Goal: Information Seeking & Learning: Learn about a topic

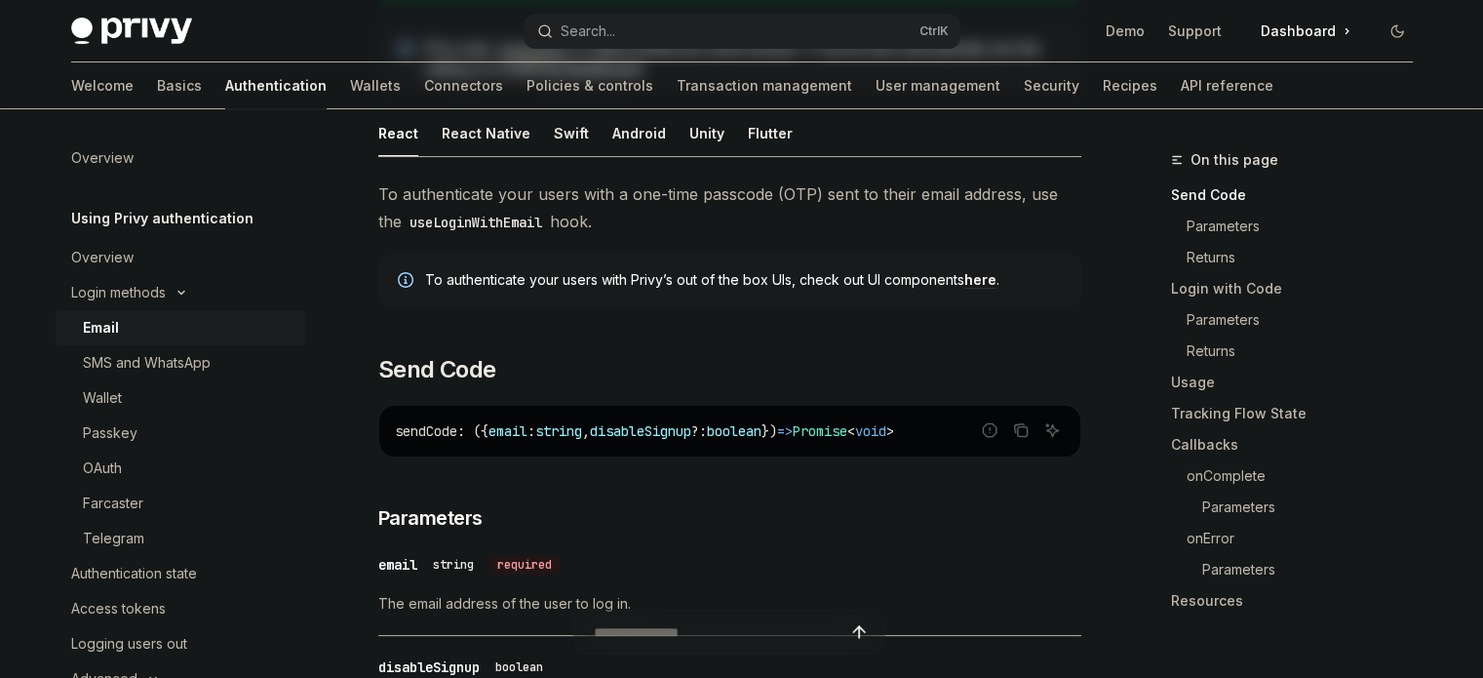
scroll to position [51, 0]
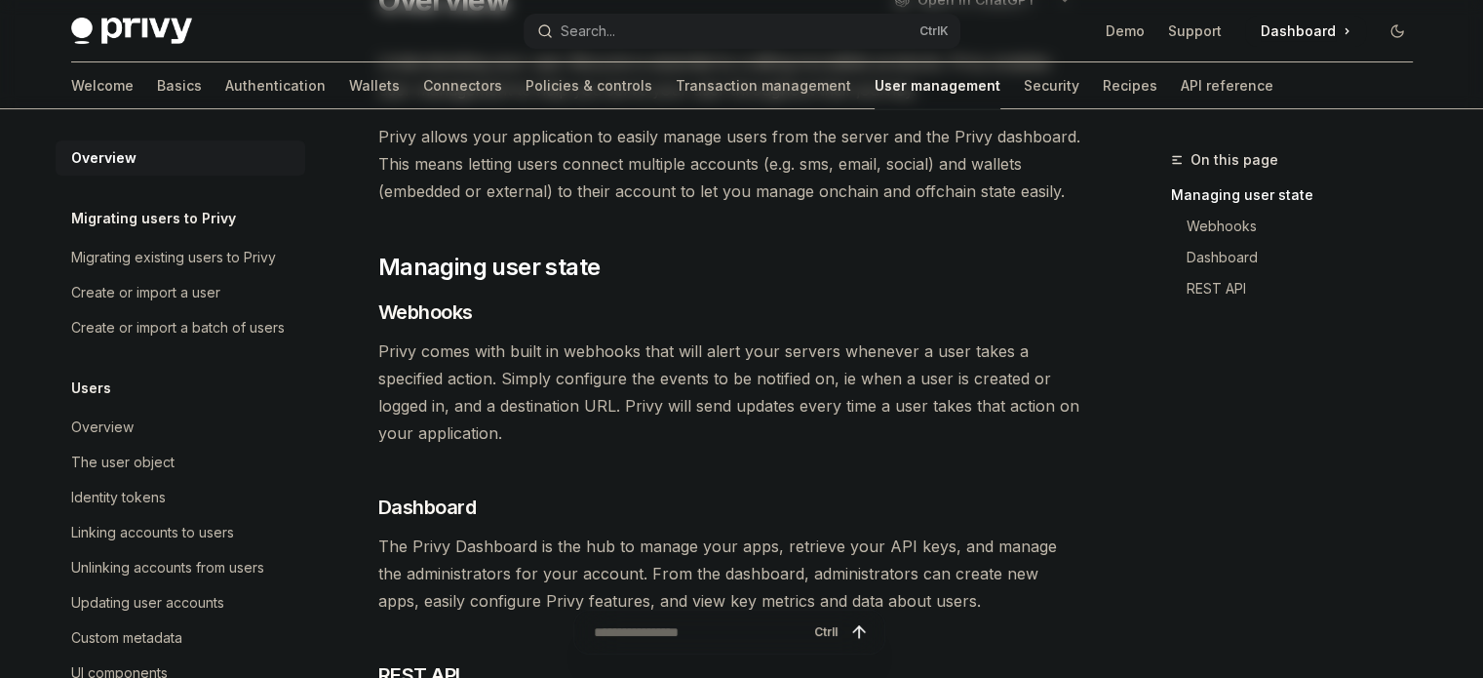
scroll to position [558, 0]
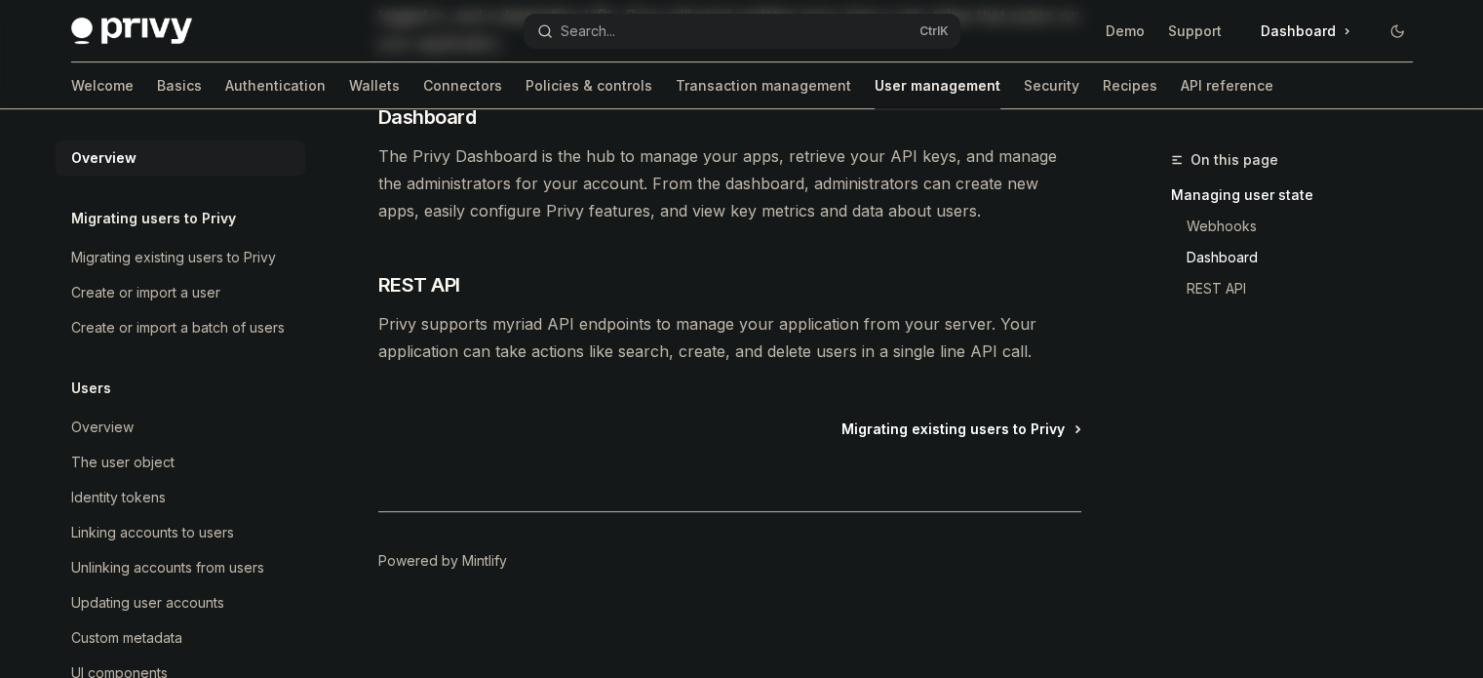
click at [926, 430] on span "Migrating existing users to Privy" at bounding box center [952, 428] width 223 height 19
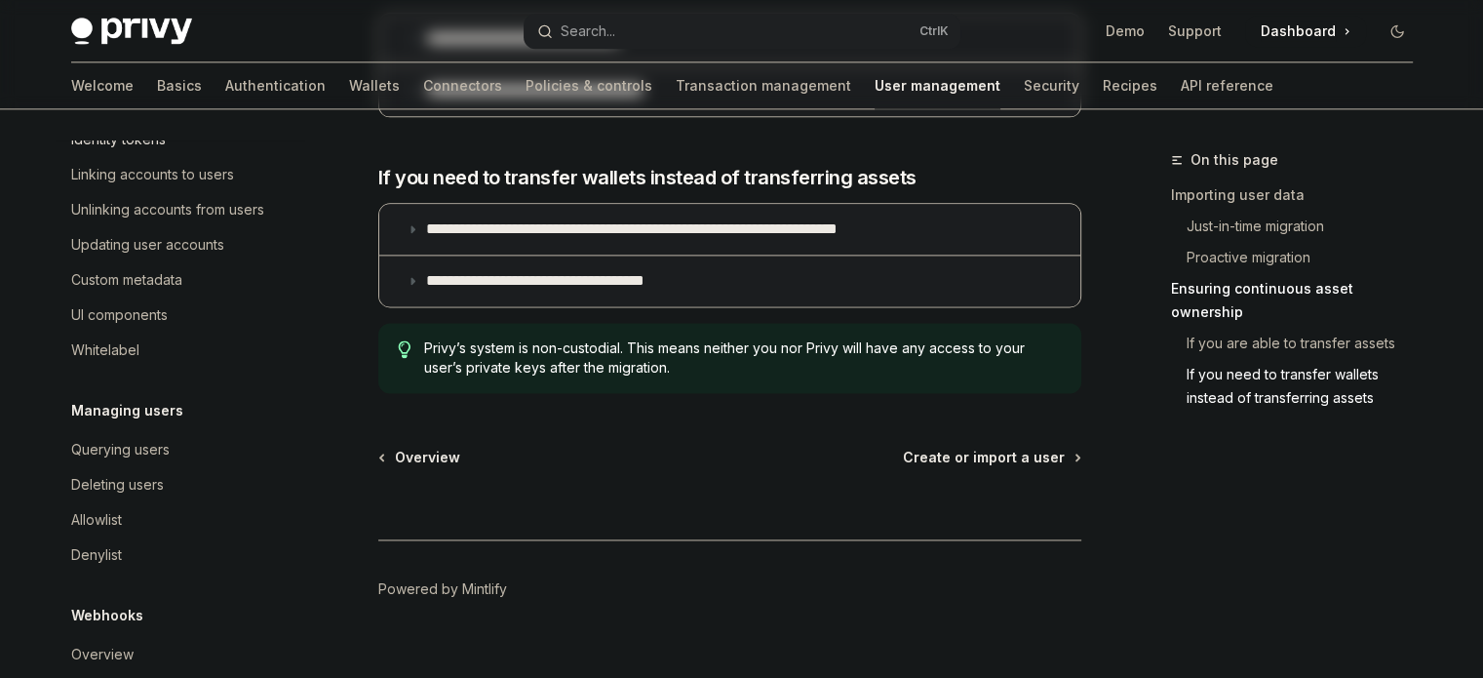
scroll to position [390, 0]
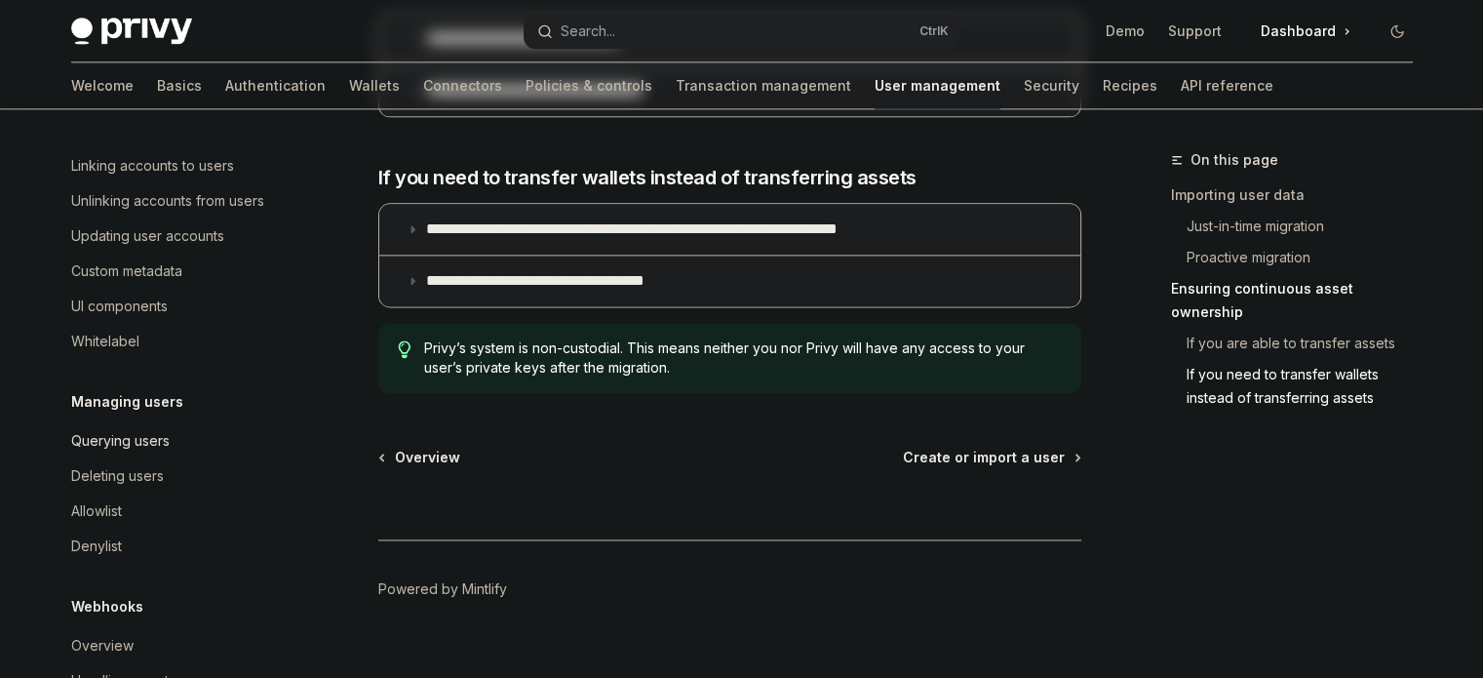
click at [155, 452] on div "Querying users" at bounding box center [120, 440] width 98 height 23
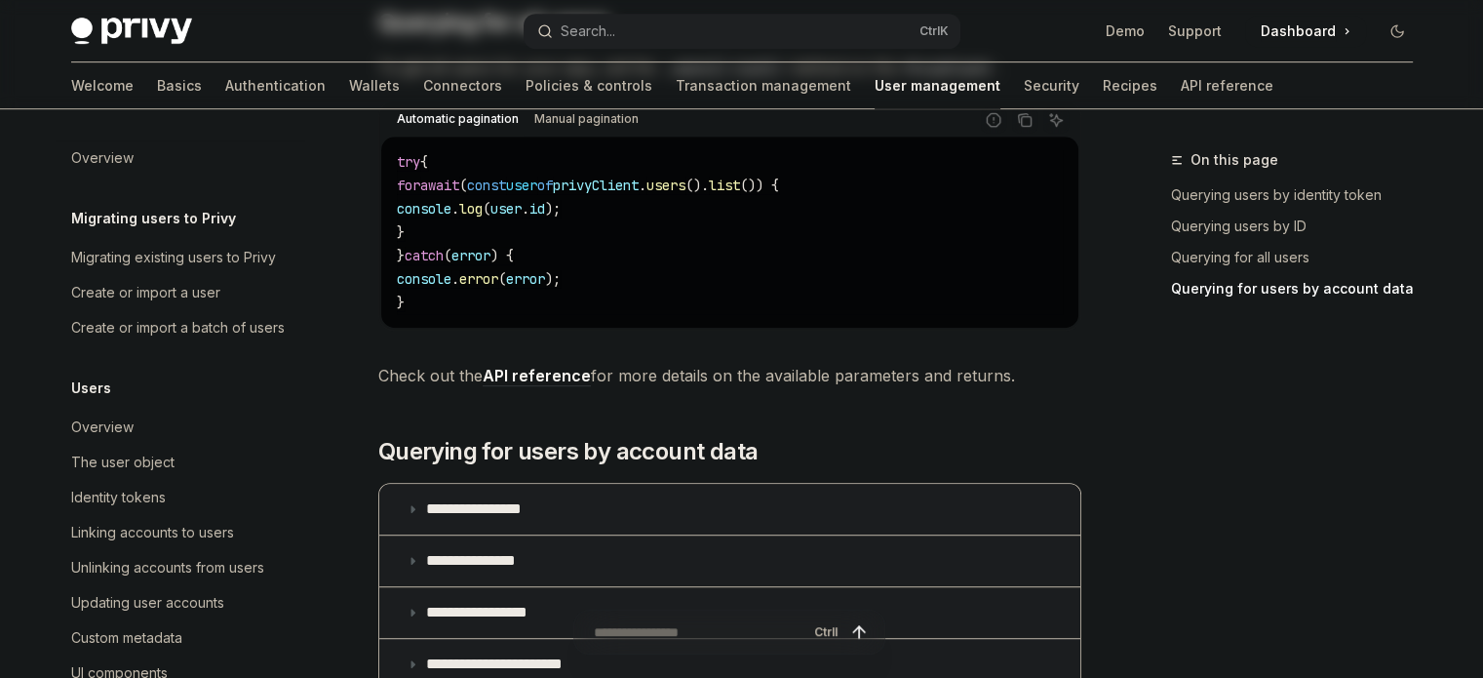
scroll to position [780, 0]
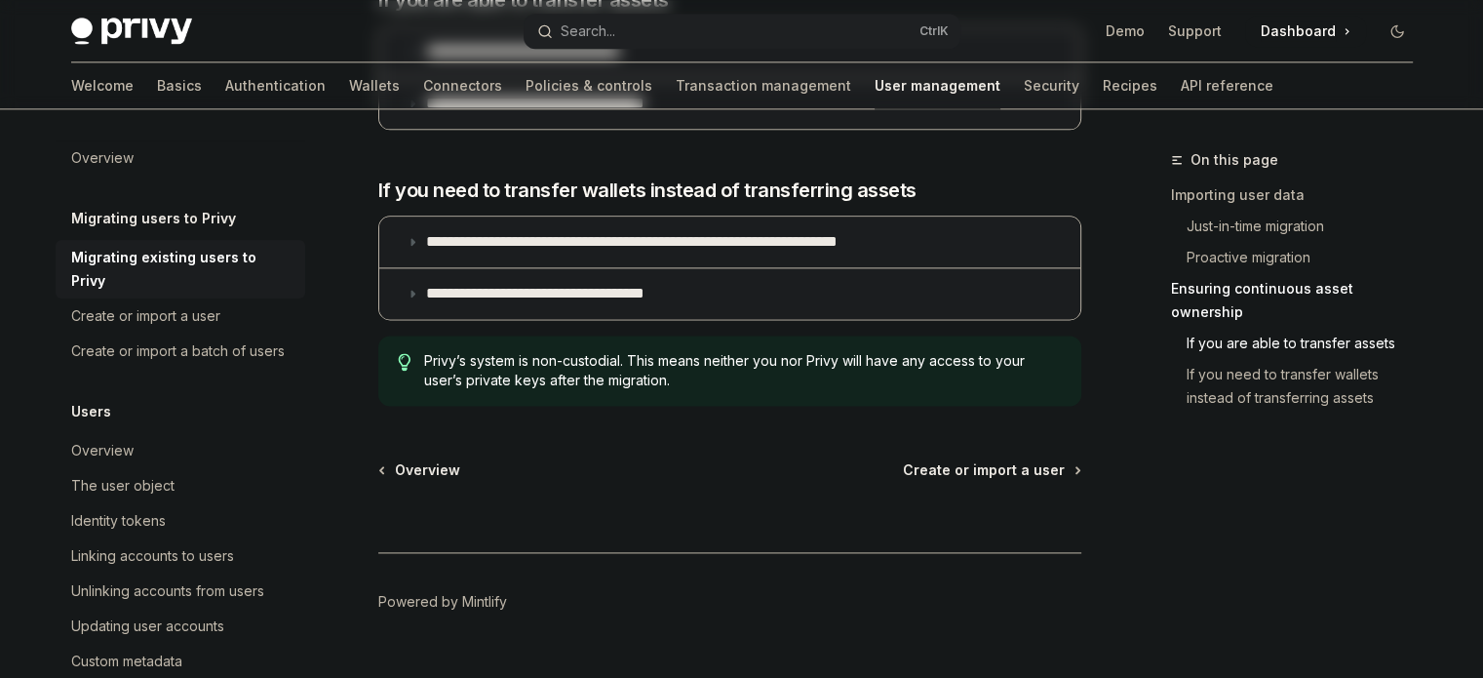
type textarea "*"
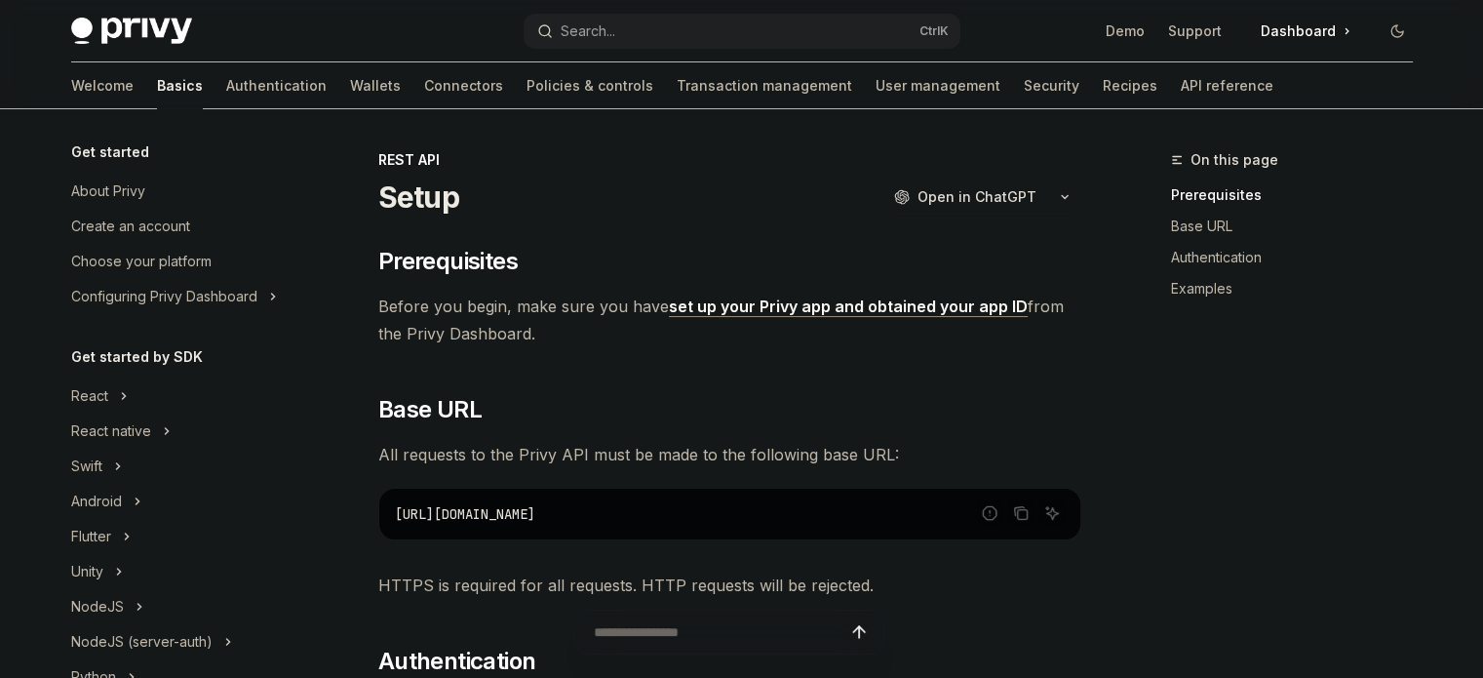
scroll to position [423, 0]
